Goal: Find contact information: Find contact information

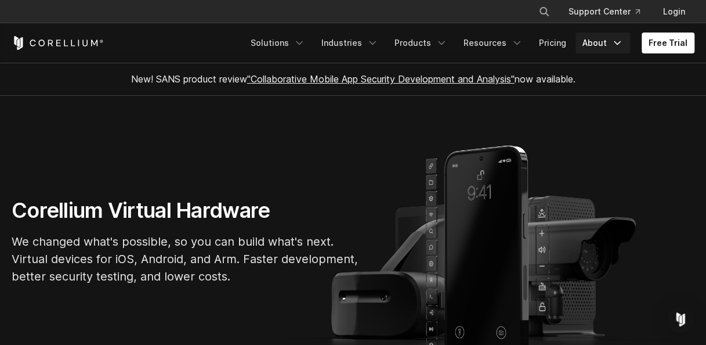
click at [588, 46] on link "About" at bounding box center [602, 42] width 55 height 21
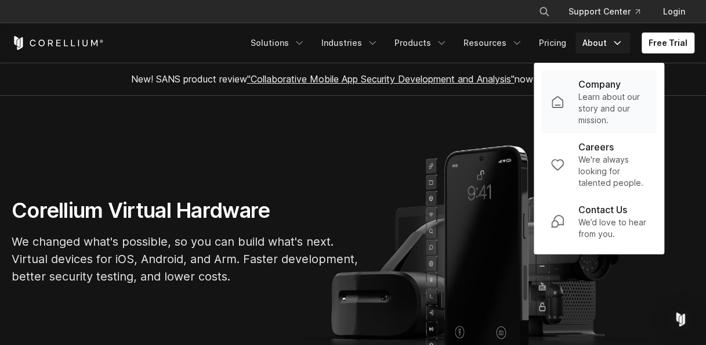
click at [582, 106] on p "Learn about our story and our mission." at bounding box center [612, 108] width 69 height 35
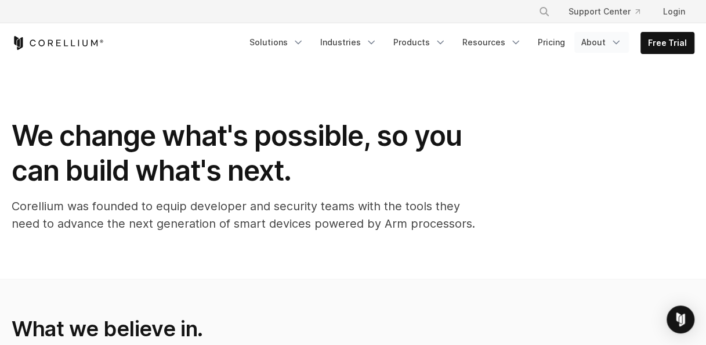
click at [599, 38] on link "About" at bounding box center [601, 42] width 55 height 21
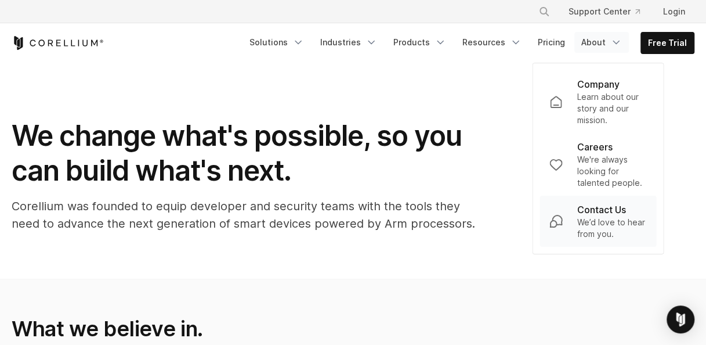
click at [599, 238] on p "We’d love to hear from you." at bounding box center [612, 227] width 70 height 23
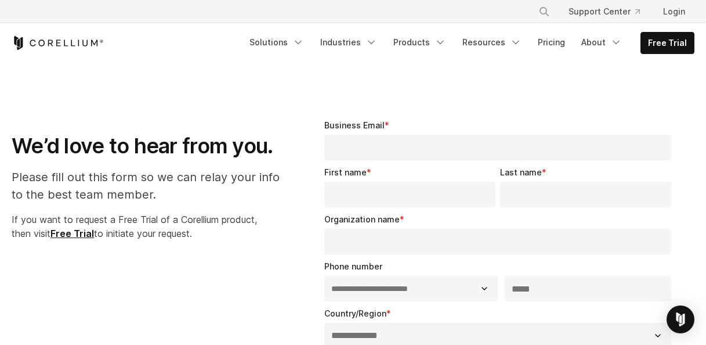
select select "**"
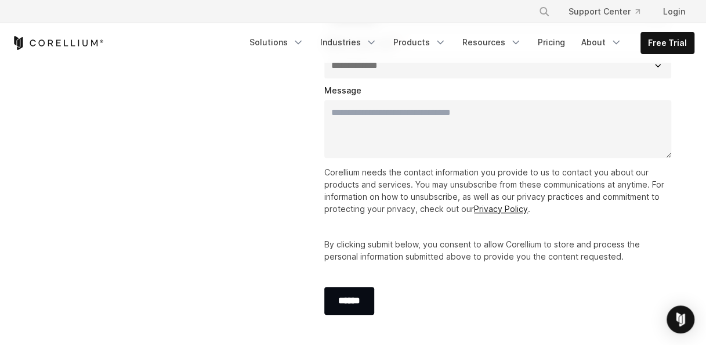
scroll to position [348, 0]
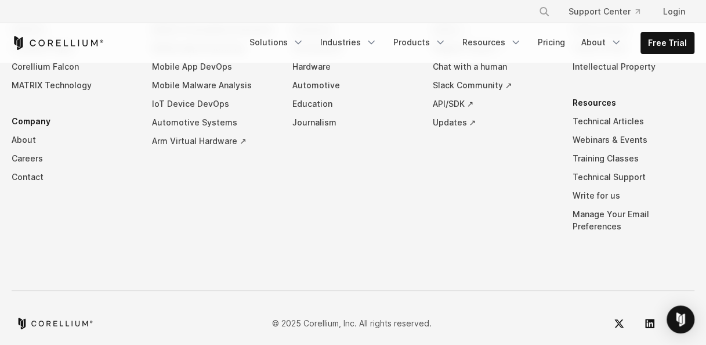
scroll to position [2150, 0]
